Goal: Task Accomplishment & Management: Manage account settings

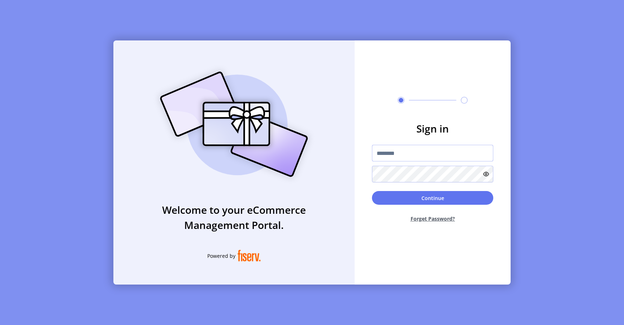
click at [391, 159] on input "text" at bounding box center [432, 153] width 121 height 17
type input "**********"
click at [394, 197] on button "Continue" at bounding box center [432, 198] width 121 height 14
